Goal: Task Accomplishment & Management: Manage account settings

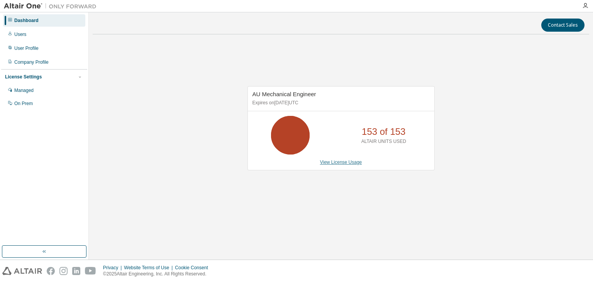
click at [355, 162] on link "View License Usage" at bounding box center [341, 161] width 42 height 5
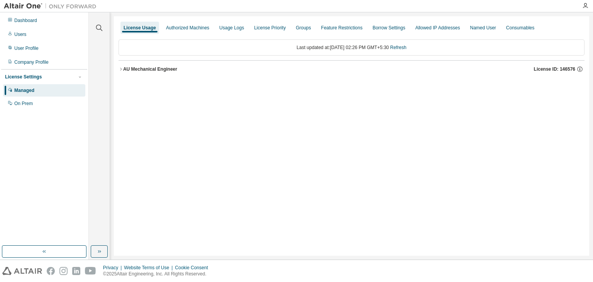
click at [125, 68] on div "AU Mechanical Engineer" at bounding box center [150, 69] width 54 height 6
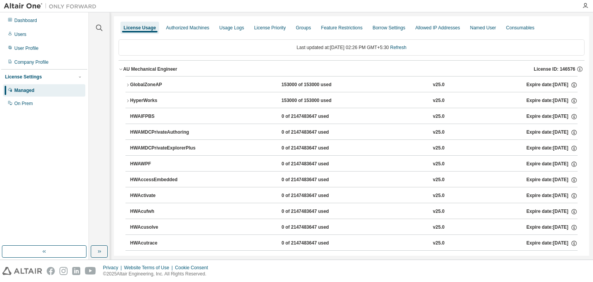
click at [128, 101] on icon "button" at bounding box center [127, 100] width 5 height 5
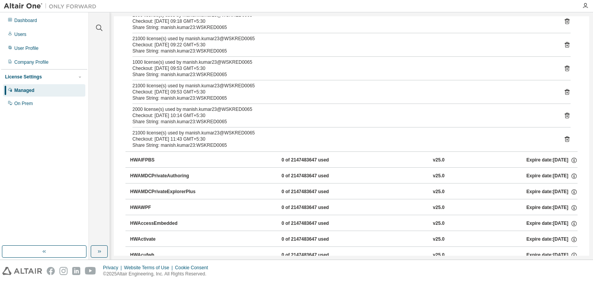
scroll to position [502, 0]
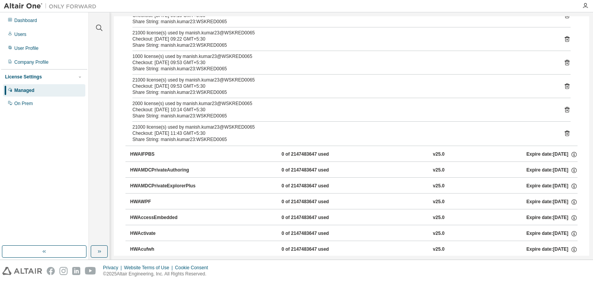
click at [198, 115] on div "Share String: manish.kumar23:WSKRED0065" at bounding box center [341, 116] width 419 height 6
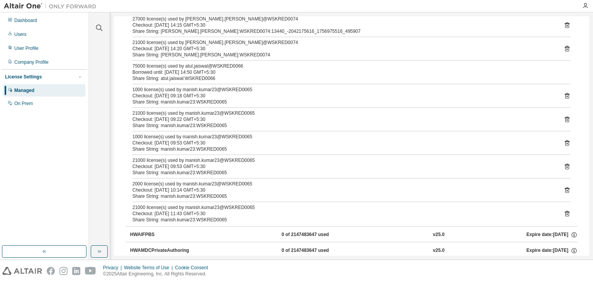
scroll to position [386, 0]
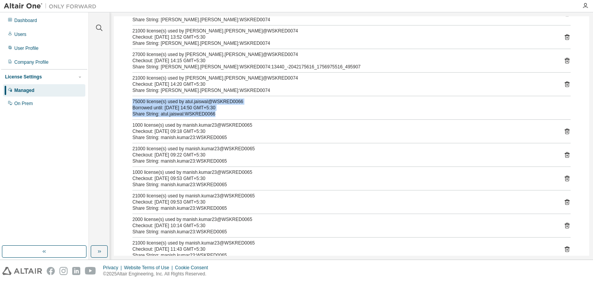
drag, startPoint x: 129, startPoint y: 100, endPoint x: 225, endPoint y: 112, distance: 96.9
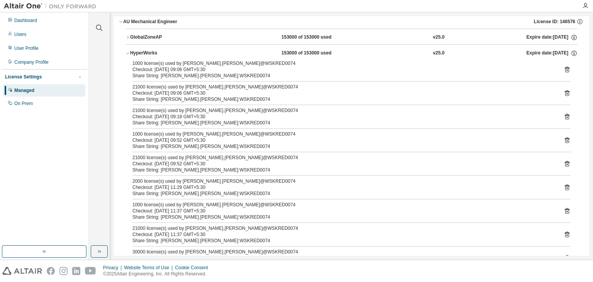
scroll to position [0, 0]
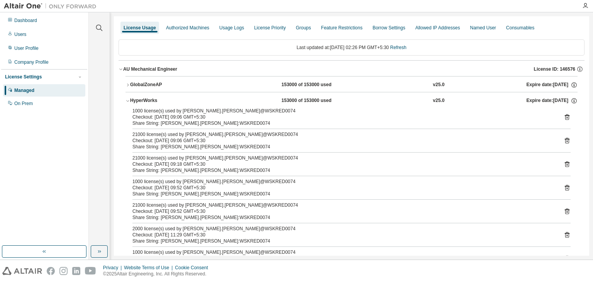
click at [139, 100] on div "HyperWorks" at bounding box center [164, 100] width 69 height 7
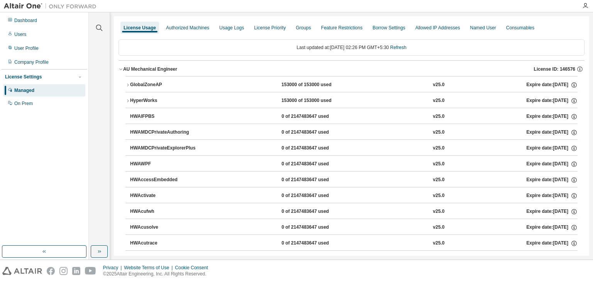
click at [119, 70] on icon "button" at bounding box center [120, 69] width 5 height 5
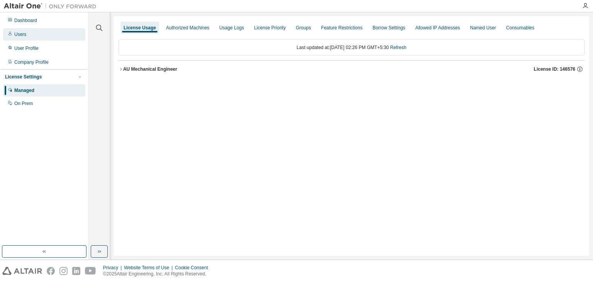
click at [25, 32] on div "Users" at bounding box center [20, 34] width 12 height 6
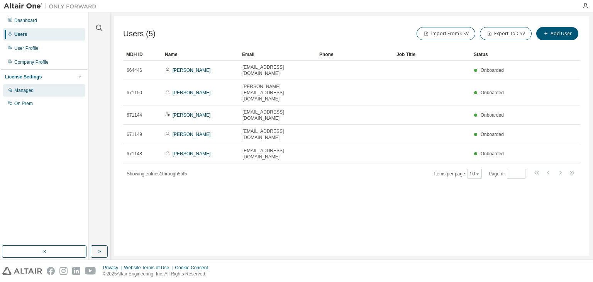
click at [44, 87] on div "Managed" at bounding box center [44, 90] width 82 height 12
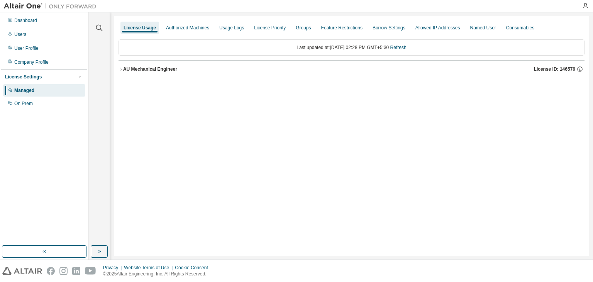
click at [122, 68] on icon "button" at bounding box center [120, 69] width 5 height 5
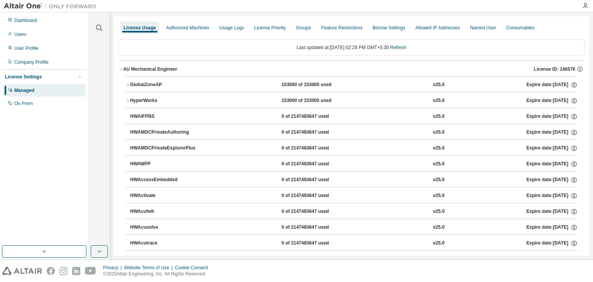
click at [130, 101] on icon "button" at bounding box center [127, 100] width 5 height 5
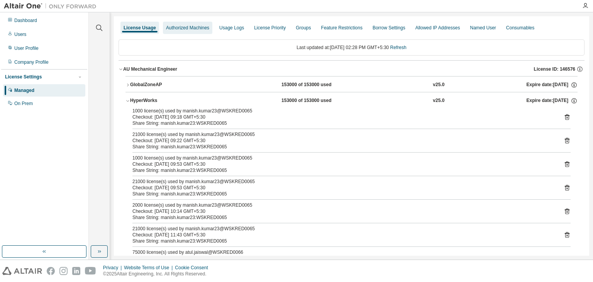
click at [189, 30] on div "Authorized Machines" at bounding box center [187, 28] width 43 height 6
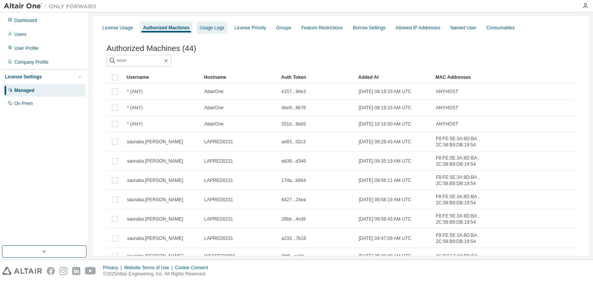
click at [216, 29] on div "Usage Logs" at bounding box center [212, 28] width 25 height 6
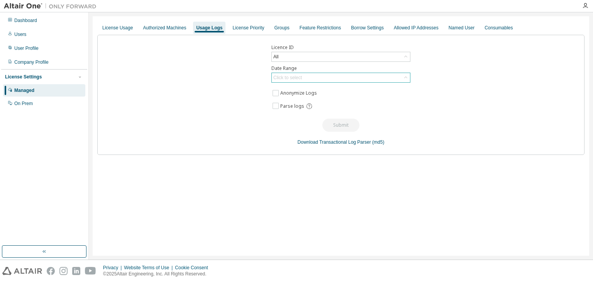
click at [326, 77] on div "Click to select" at bounding box center [341, 77] width 138 height 9
click at [234, 27] on div "License Priority" at bounding box center [248, 28] width 32 height 6
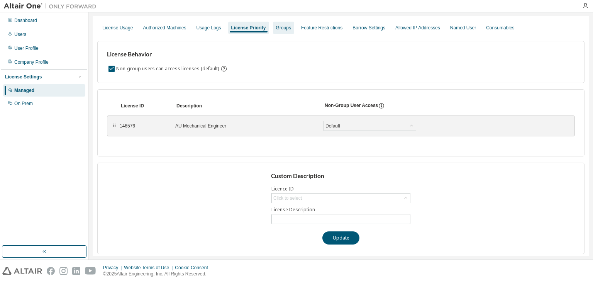
click at [276, 27] on div "Groups" at bounding box center [283, 28] width 15 height 6
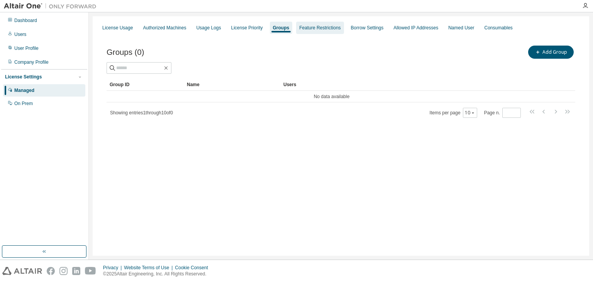
click at [324, 31] on div "Feature Restrictions" at bounding box center [319, 28] width 47 height 12
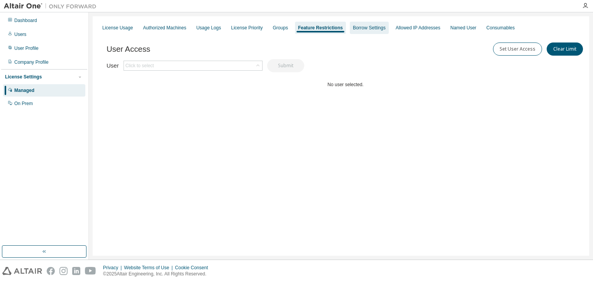
click at [362, 30] on div "Borrow Settings" at bounding box center [369, 28] width 33 height 6
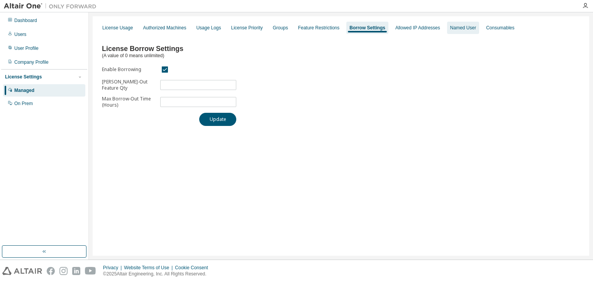
click at [450, 29] on div "Named User" at bounding box center [463, 28] width 26 height 6
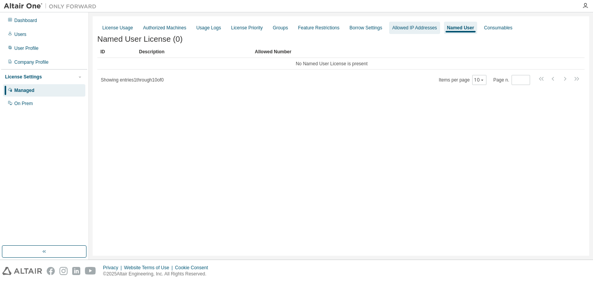
click at [409, 29] on div "Allowed IP Addresses" at bounding box center [414, 28] width 45 height 6
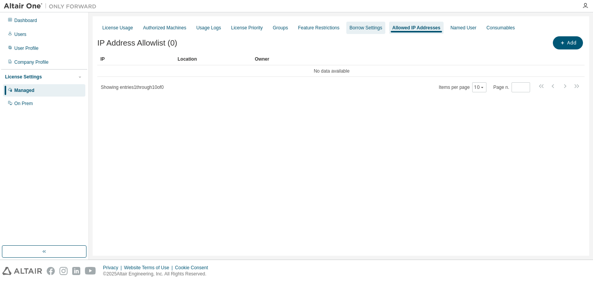
click at [359, 30] on div "Borrow Settings" at bounding box center [365, 28] width 33 height 6
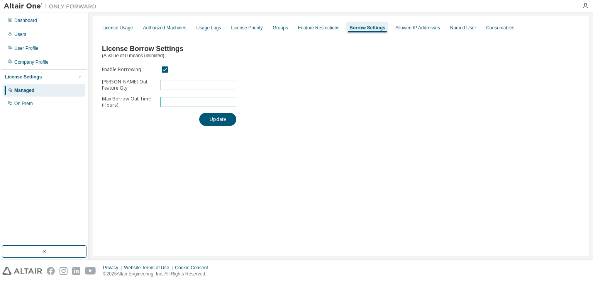
drag, startPoint x: 168, startPoint y: 101, endPoint x: 153, endPoint y: 101, distance: 15.0
click at [153, 101] on form "Enable Borrowing Max Borrow-Out Feature Qty *** Max Borrow-Out Time (Hours) *" at bounding box center [169, 86] width 134 height 43
click at [493, 24] on div "Consumables" at bounding box center [500, 28] width 34 height 12
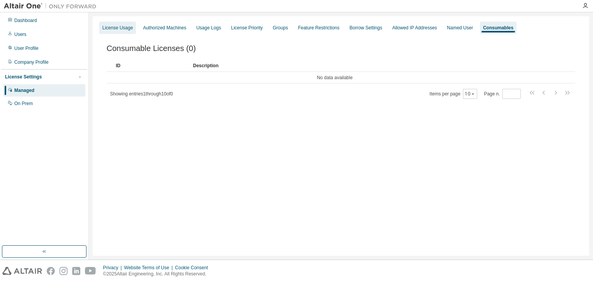
click at [120, 26] on div "License Usage" at bounding box center [117, 28] width 30 height 6
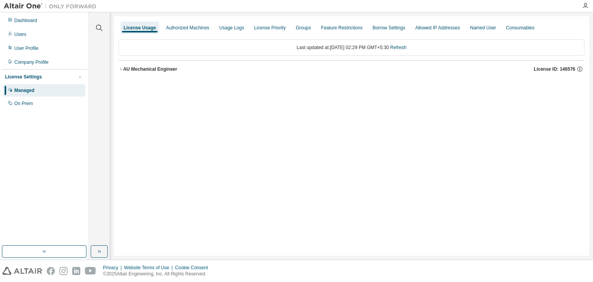
click at [122, 70] on icon "button" at bounding box center [120, 69] width 5 height 5
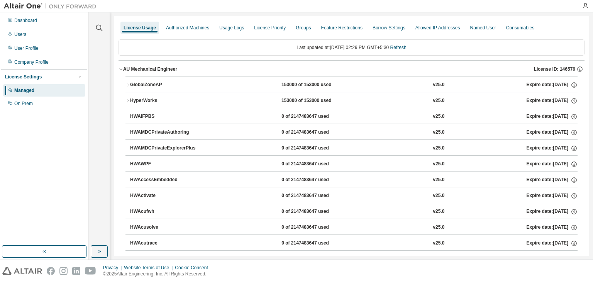
click at [134, 85] on div "GlobalZoneAP" at bounding box center [164, 84] width 69 height 7
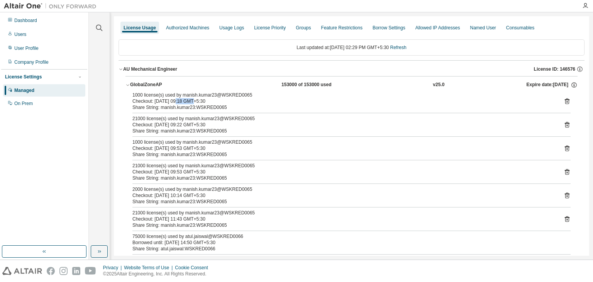
drag, startPoint x: 189, startPoint y: 101, endPoint x: 174, endPoint y: 102, distance: 14.7
click at [174, 102] on div "Checkout: 2025-09-04 09:18 GMT+5:30" at bounding box center [341, 101] width 419 height 6
drag, startPoint x: 190, startPoint y: 124, endPoint x: 178, endPoint y: 124, distance: 12.3
click at [178, 124] on div "Checkout: 2025-09-04 09:22 GMT+5:30" at bounding box center [341, 125] width 419 height 6
drag, startPoint x: 190, startPoint y: 149, endPoint x: 151, endPoint y: 148, distance: 39.0
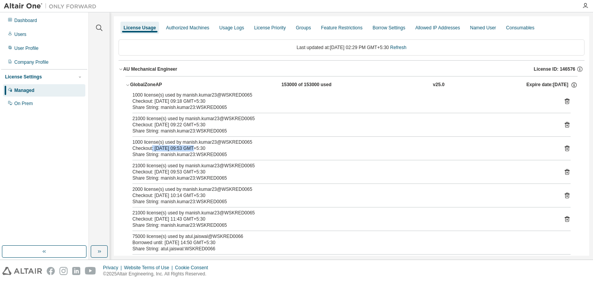
click at [151, 148] on div "Checkout: 2025-09-04 09:53 GMT+5:30" at bounding box center [341, 148] width 419 height 6
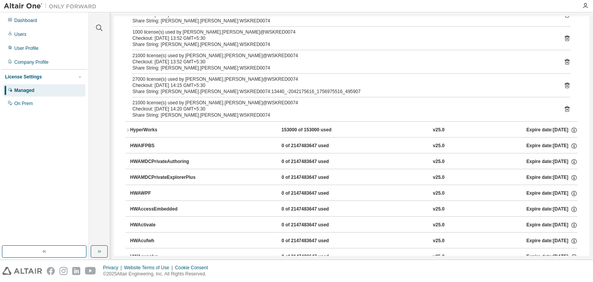
scroll to position [463, 0]
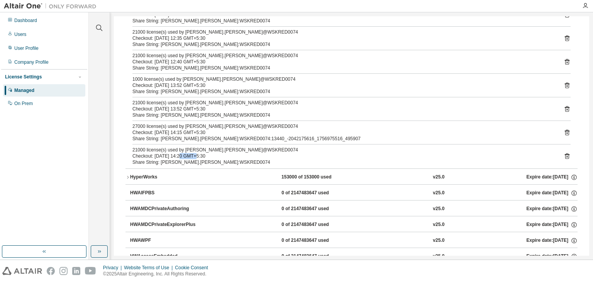
drag, startPoint x: 191, startPoint y: 155, endPoint x: 178, endPoint y: 155, distance: 12.3
click at [178, 155] on div "Checkout: 2025-09-04 14:20 GMT+5:30" at bounding box center [341, 156] width 419 height 6
drag, startPoint x: 190, startPoint y: 133, endPoint x: 175, endPoint y: 133, distance: 15.4
click at [175, 133] on div "27000 license(s) used by Benjamin.maria@WSKRED0074 Checkout: 2025-09-04 14:15 G…" at bounding box center [341, 132] width 419 height 19
click at [134, 107] on div "Checkout: 2025-09-04 13:52 GMT+5:30" at bounding box center [341, 109] width 419 height 6
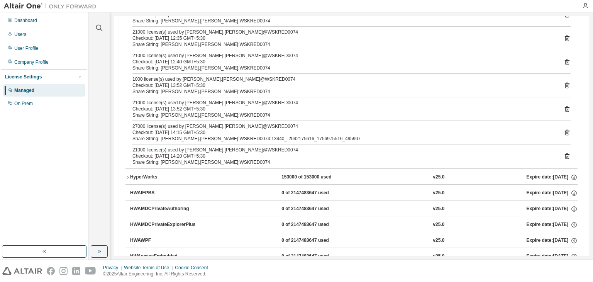
click at [161, 88] on div "Share String: Benjamin.maria:WSKRED0074" at bounding box center [341, 91] width 419 height 6
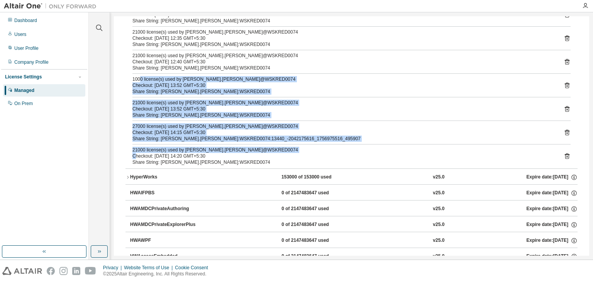
drag, startPoint x: 139, startPoint y: 78, endPoint x: 134, endPoint y: 152, distance: 74.2
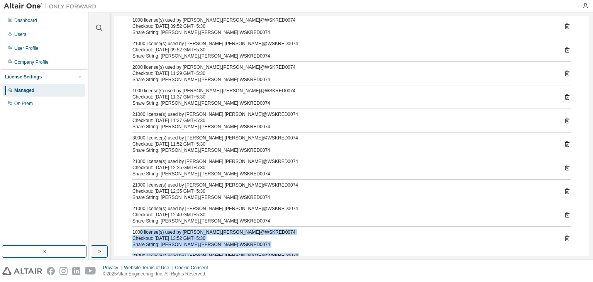
scroll to position [309, 0]
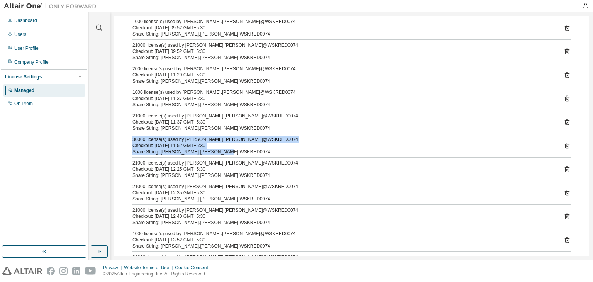
drag, startPoint x: 129, startPoint y: 138, endPoint x: 276, endPoint y: 203, distance: 161.2
click at [222, 153] on div "1000 license(s) used by manish.kumar23@WSKRED0065 Checkout: 2025-09-04 09:18 GM…" at bounding box center [351, 52] width 452 height 539
click at [132, 137] on div "1000 license(s) used by manish.kumar23@WSKRED0065 Checkout: 2025-09-04 09:18 GM…" at bounding box center [351, 52] width 452 height 539
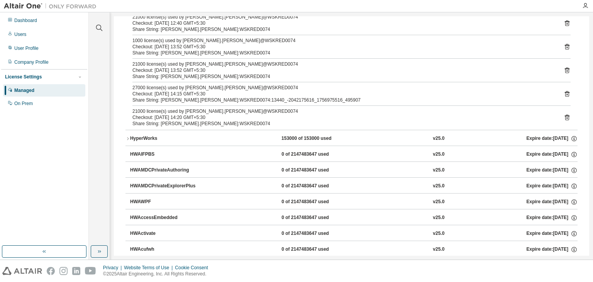
scroll to position [463, 0]
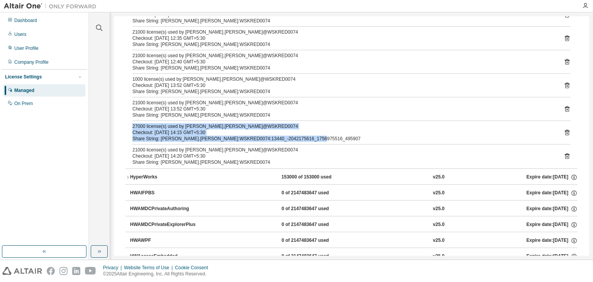
drag, startPoint x: 131, startPoint y: 121, endPoint x: 325, endPoint y: 138, distance: 194.5
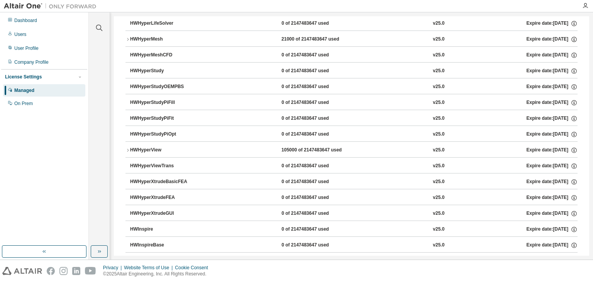
scroll to position [1859, 0]
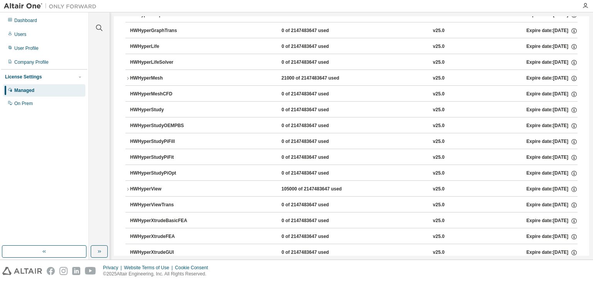
click at [132, 75] on div "HWHyperMesh" at bounding box center [164, 78] width 69 height 7
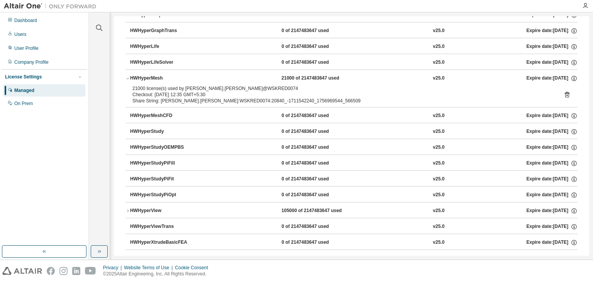
click at [132, 75] on div "HWHyperMesh" at bounding box center [164, 78] width 69 height 7
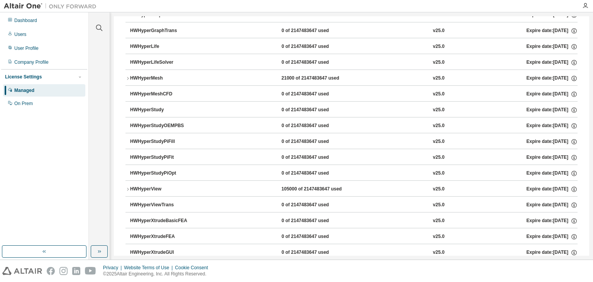
click at [156, 186] on div "HWHyperView" at bounding box center [164, 189] width 69 height 7
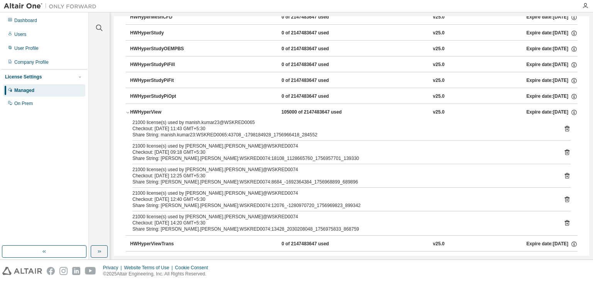
scroll to position [1936, 0]
click at [141, 108] on div "HWHyperView" at bounding box center [164, 111] width 69 height 7
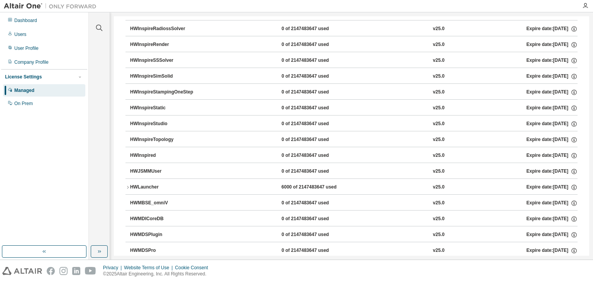
scroll to position [2708, 0]
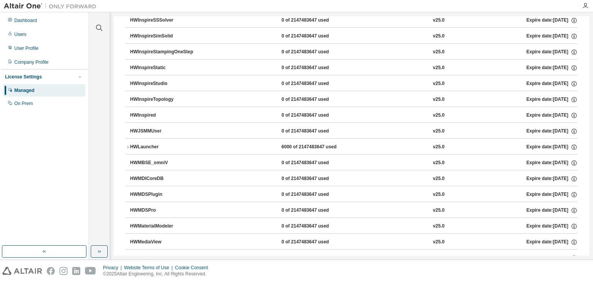
click at [145, 144] on div "HWLauncher" at bounding box center [164, 147] width 69 height 7
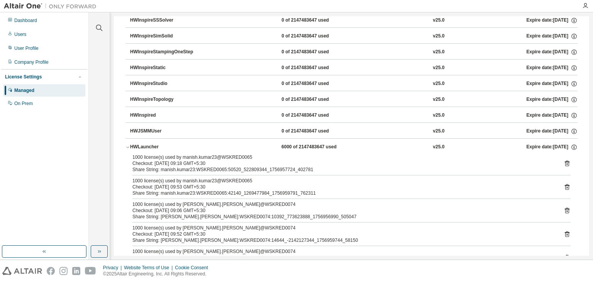
scroll to position [2747, 0]
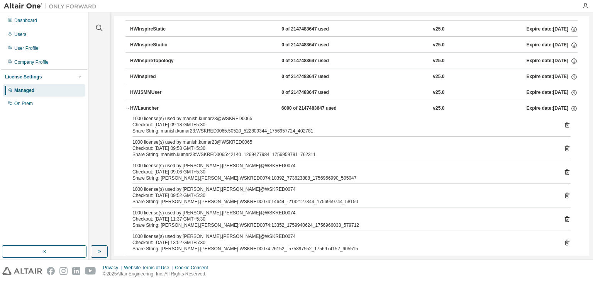
click at [135, 105] on div "HWLauncher" at bounding box center [164, 108] width 69 height 7
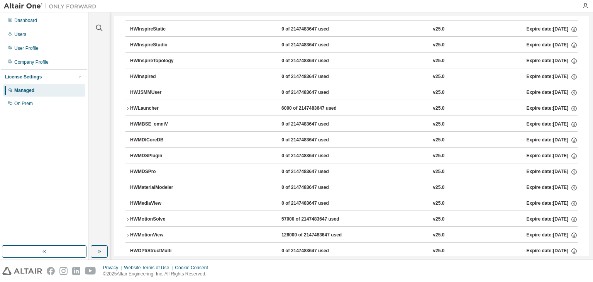
click at [151, 216] on div "HWMotionSolve" at bounding box center [164, 219] width 69 height 7
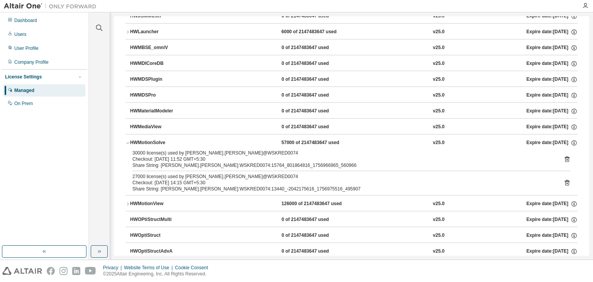
scroll to position [2824, 0]
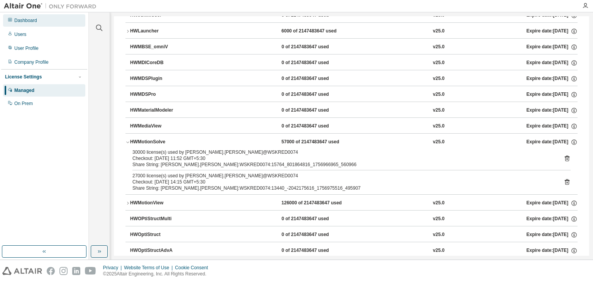
click at [26, 17] on div "Dashboard" at bounding box center [44, 20] width 82 height 12
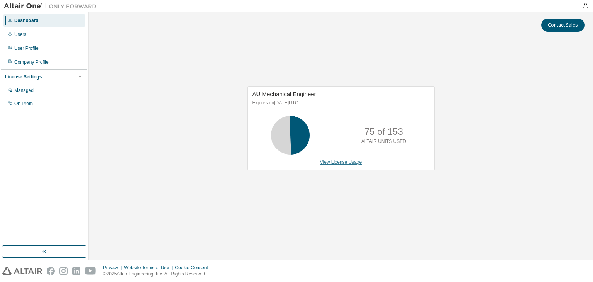
click at [351, 160] on link "View License Usage" at bounding box center [341, 161] width 42 height 5
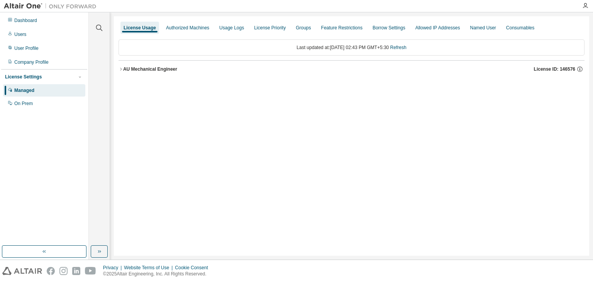
click at [122, 68] on icon "button" at bounding box center [120, 69] width 5 height 5
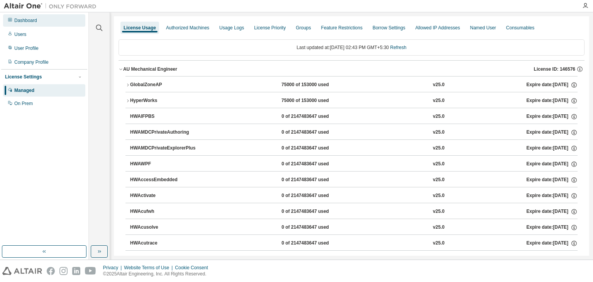
click at [40, 20] on div "Dashboard" at bounding box center [44, 20] width 82 height 12
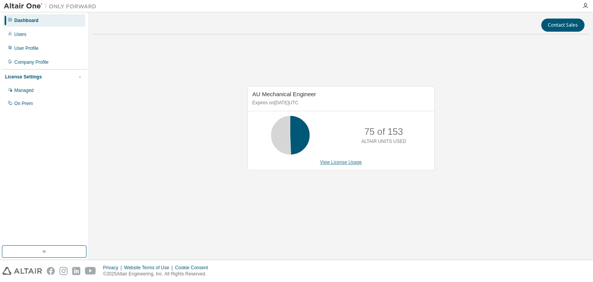
click at [348, 161] on link "View License Usage" at bounding box center [341, 161] width 42 height 5
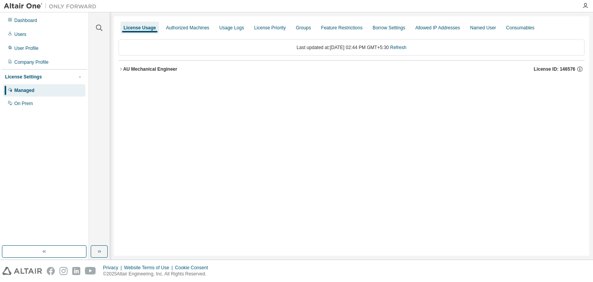
click at [147, 68] on div "AU Mechanical Engineer" at bounding box center [150, 69] width 54 height 6
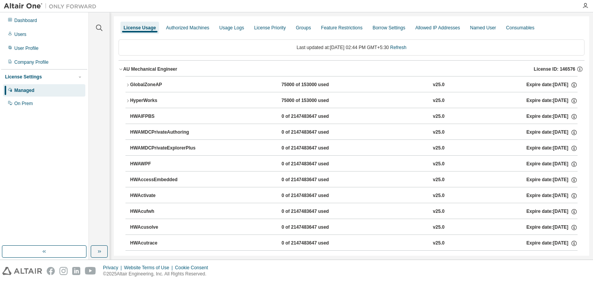
click at [145, 84] on div "GlobalZoneAP" at bounding box center [164, 84] width 69 height 7
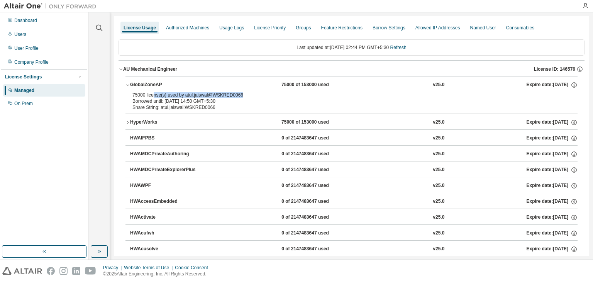
drag, startPoint x: 268, startPoint y: 96, endPoint x: 152, endPoint y: 97, distance: 115.8
click at [152, 97] on div "75000 license(s) used by atul.jaiswal@WSKRED0066" at bounding box center [341, 95] width 419 height 6
drag, startPoint x: 184, startPoint y: 105, endPoint x: 137, endPoint y: 95, distance: 47.8
click at [127, 92] on div "75000 license(s) used by atul.jaiswal@WSKRED0066 Borrowed until: 2025-09-15 14:…" at bounding box center [351, 103] width 452 height 22
drag, startPoint x: 34, startPoint y: 19, endPoint x: 194, endPoint y: 37, distance: 161.9
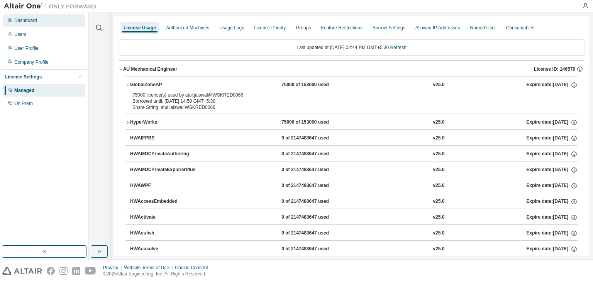
click at [34, 19] on div "Dashboard" at bounding box center [25, 20] width 23 height 6
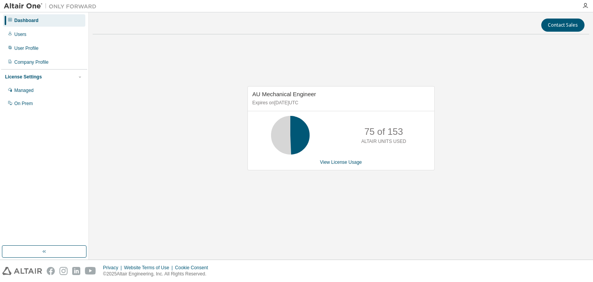
click at [38, 22] on div "Dashboard" at bounding box center [44, 20] width 82 height 12
click at [32, 33] on div "Users" at bounding box center [44, 34] width 82 height 12
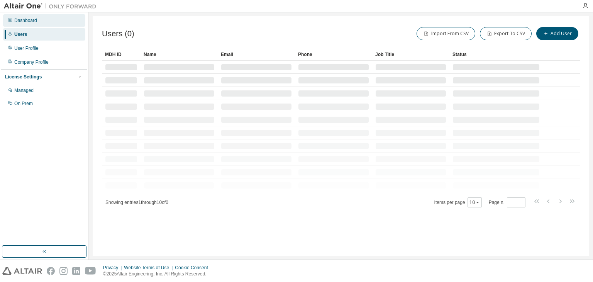
click at [41, 22] on div "Dashboard" at bounding box center [44, 20] width 82 height 12
